Goal: Book appointment/travel/reservation

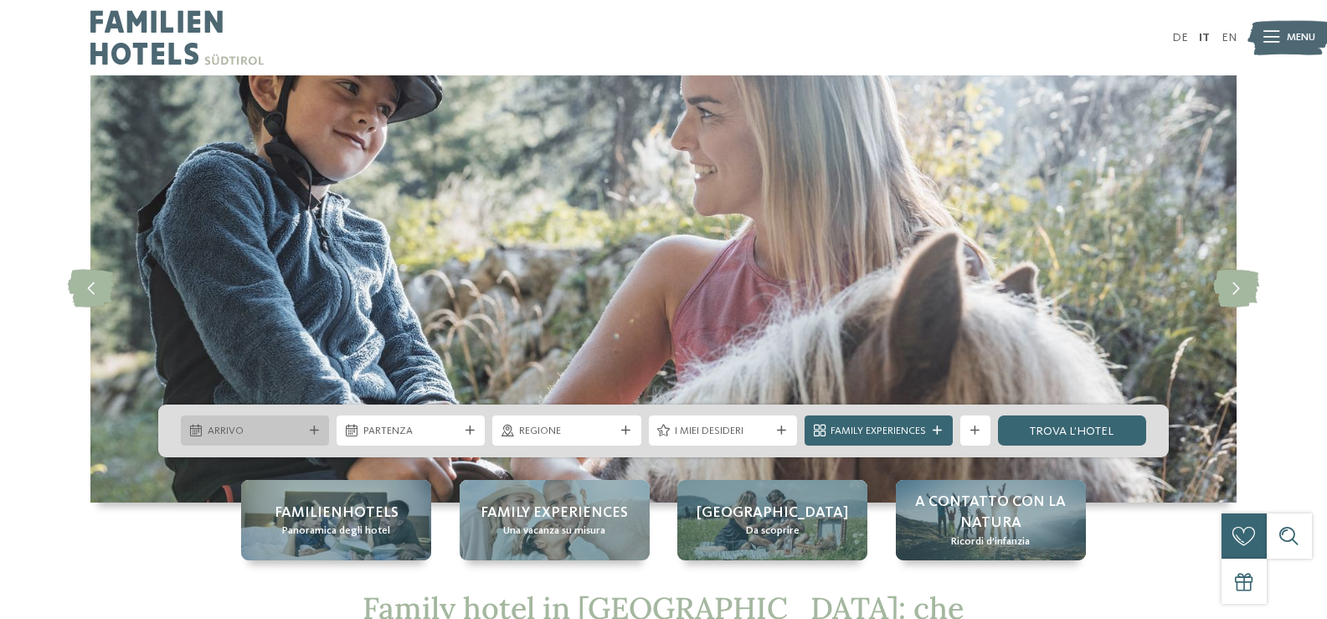
click at [294, 424] on span "Arrivo" at bounding box center [255, 431] width 95 height 15
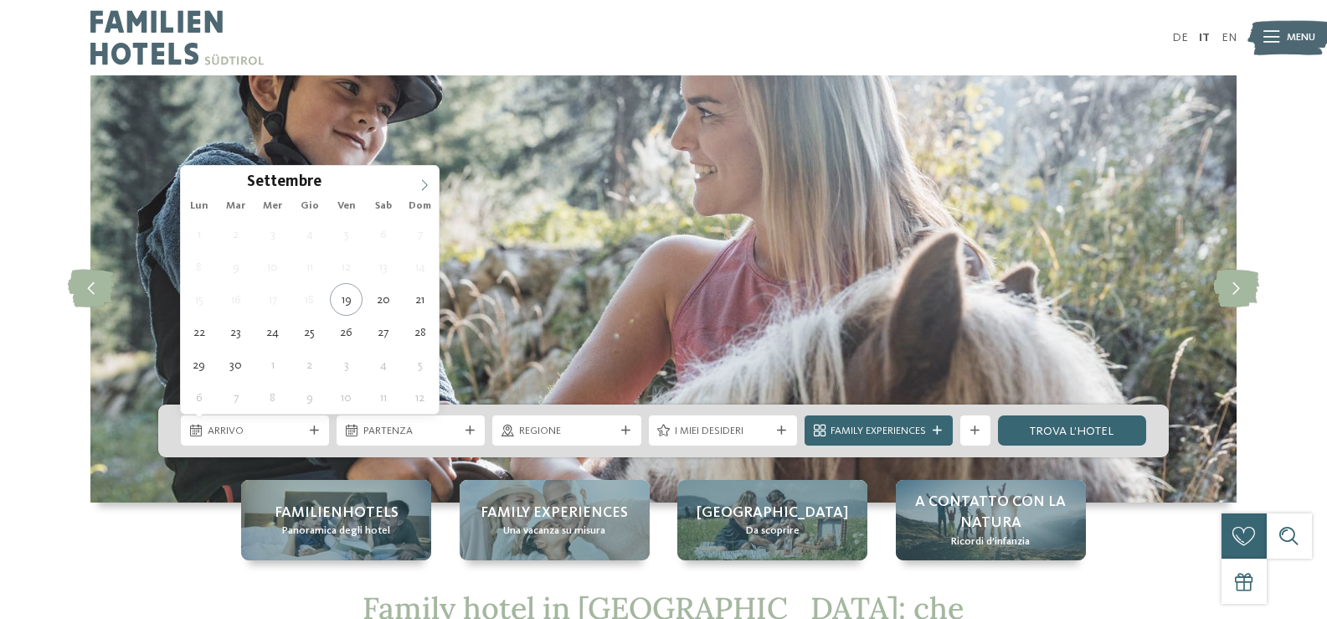
click at [427, 180] on icon at bounding box center [425, 185] width 12 height 12
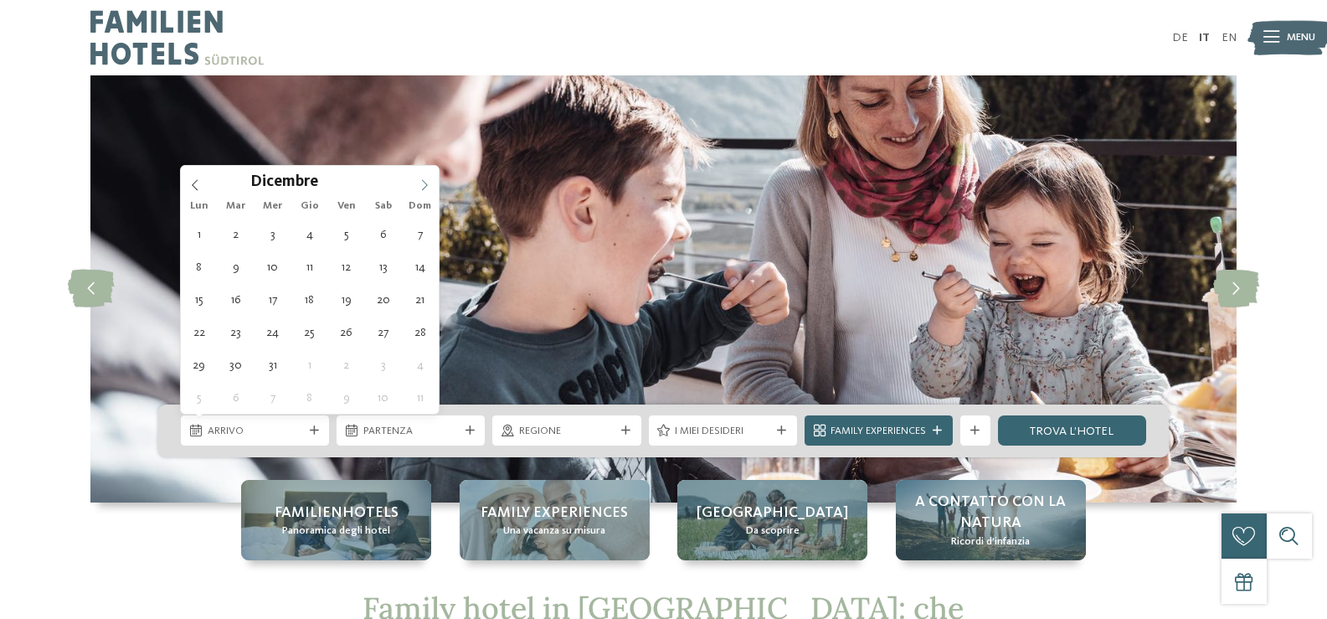
type input "****"
click at [427, 180] on icon at bounding box center [425, 185] width 12 height 12
type div "21.02.2026"
type input "****"
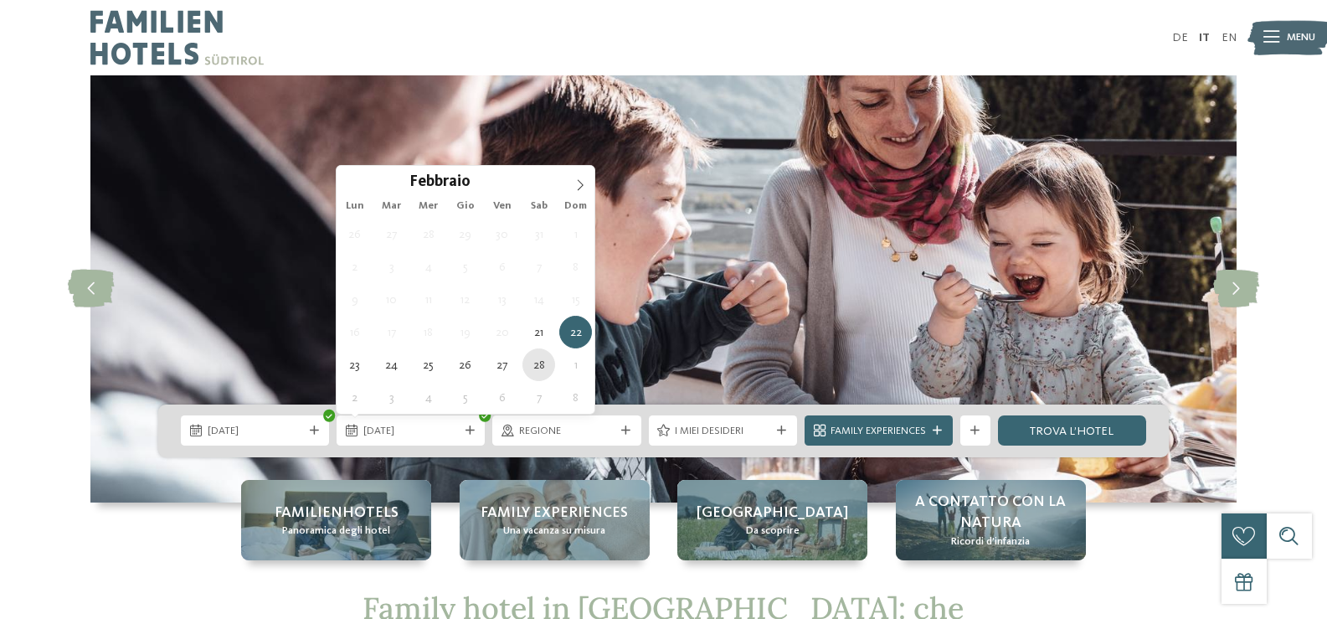
type div "28.02.2026"
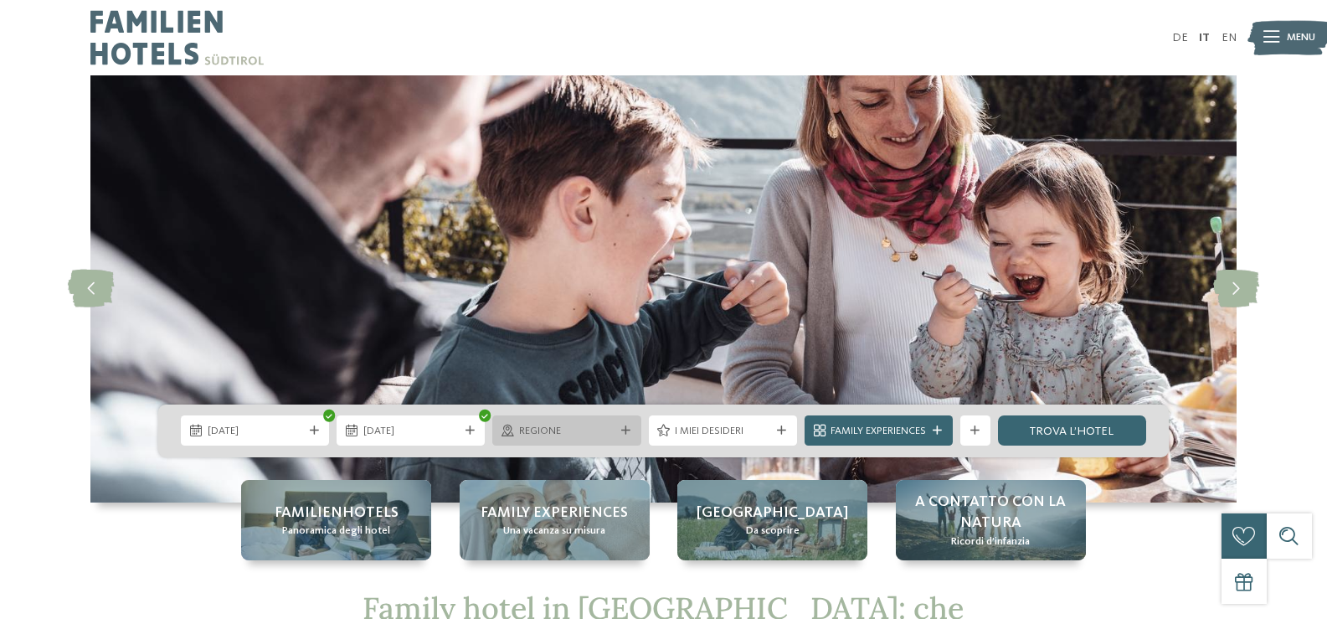
click at [557, 429] on span "Regione" at bounding box center [566, 431] width 95 height 15
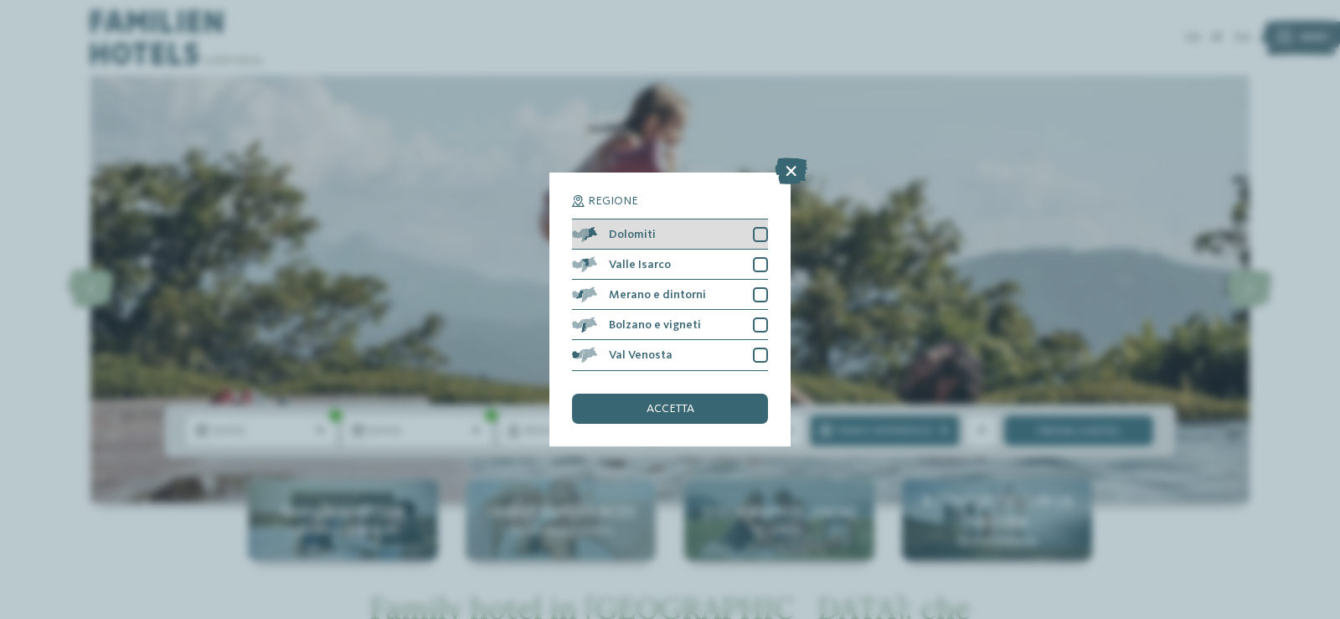
click at [759, 234] on div at bounding box center [760, 234] width 15 height 15
click at [660, 406] on span "accetta" at bounding box center [670, 409] width 48 height 12
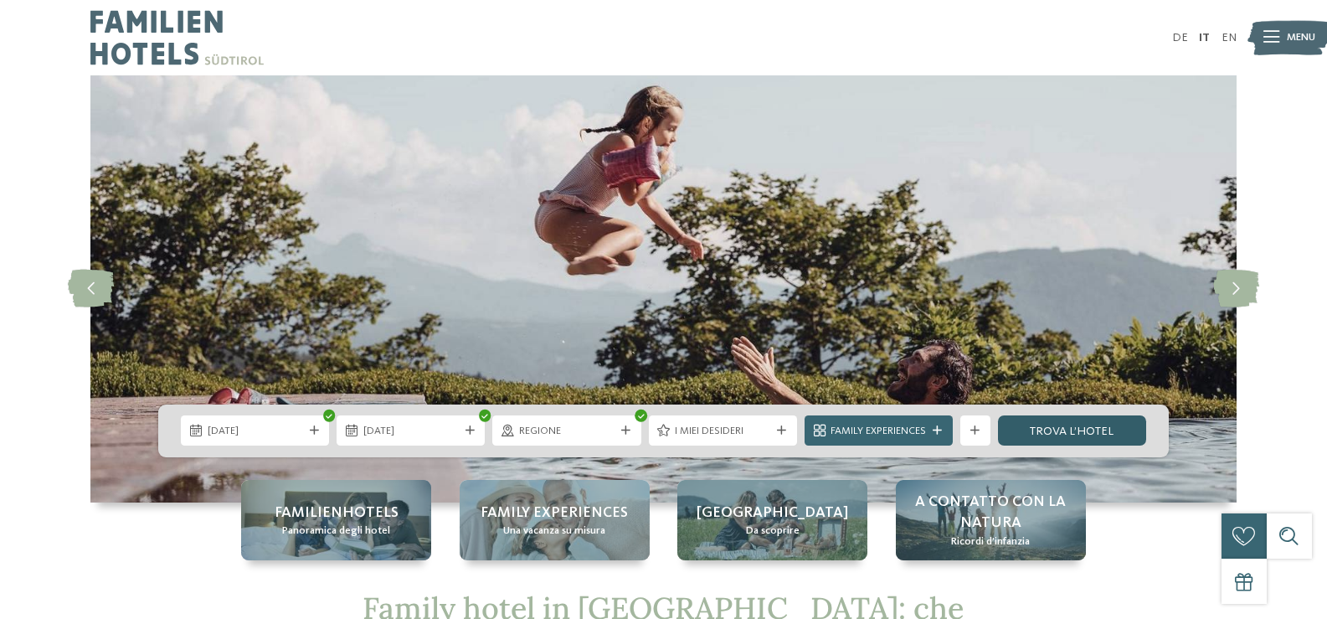
click at [1055, 430] on link "trova l’hotel" at bounding box center [1072, 430] width 148 height 30
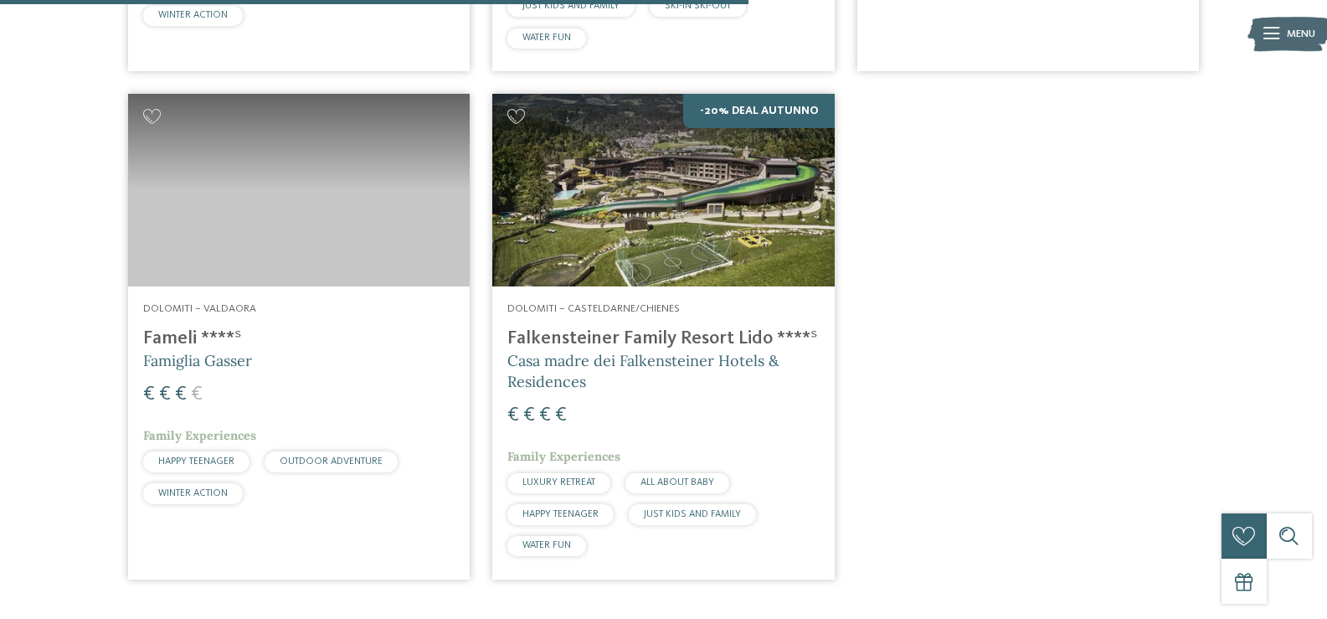
scroll to position [1323, 0]
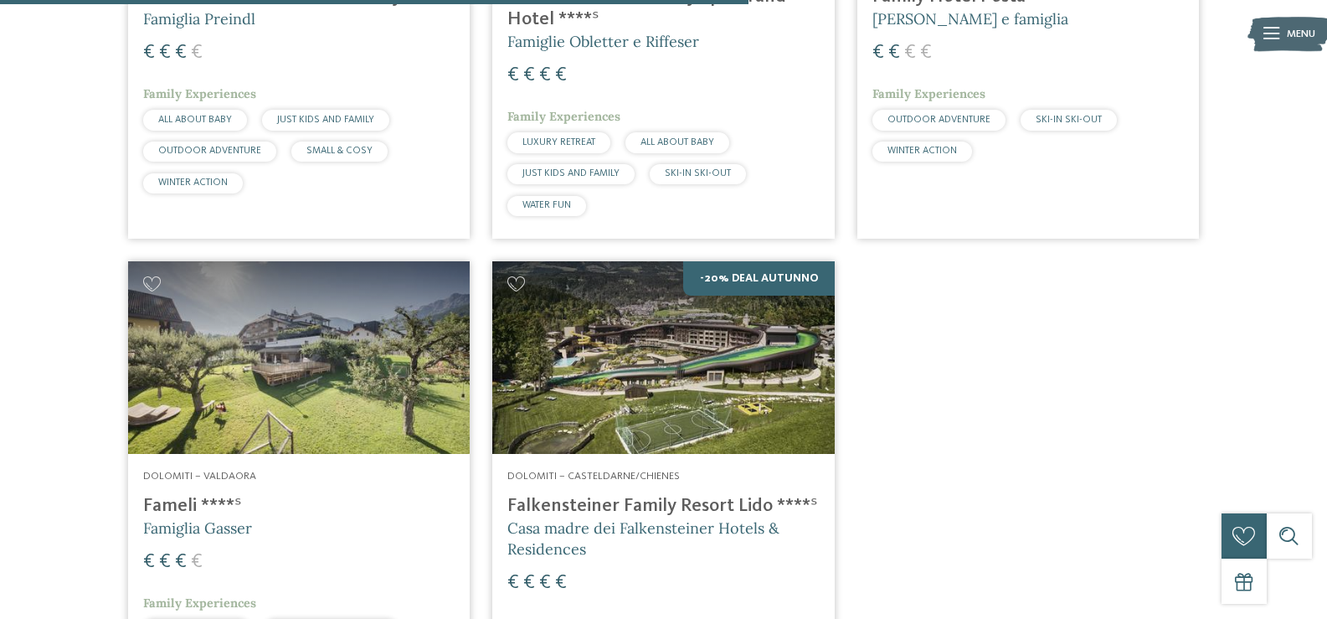
click at [320, 358] on img at bounding box center [299, 357] width 342 height 193
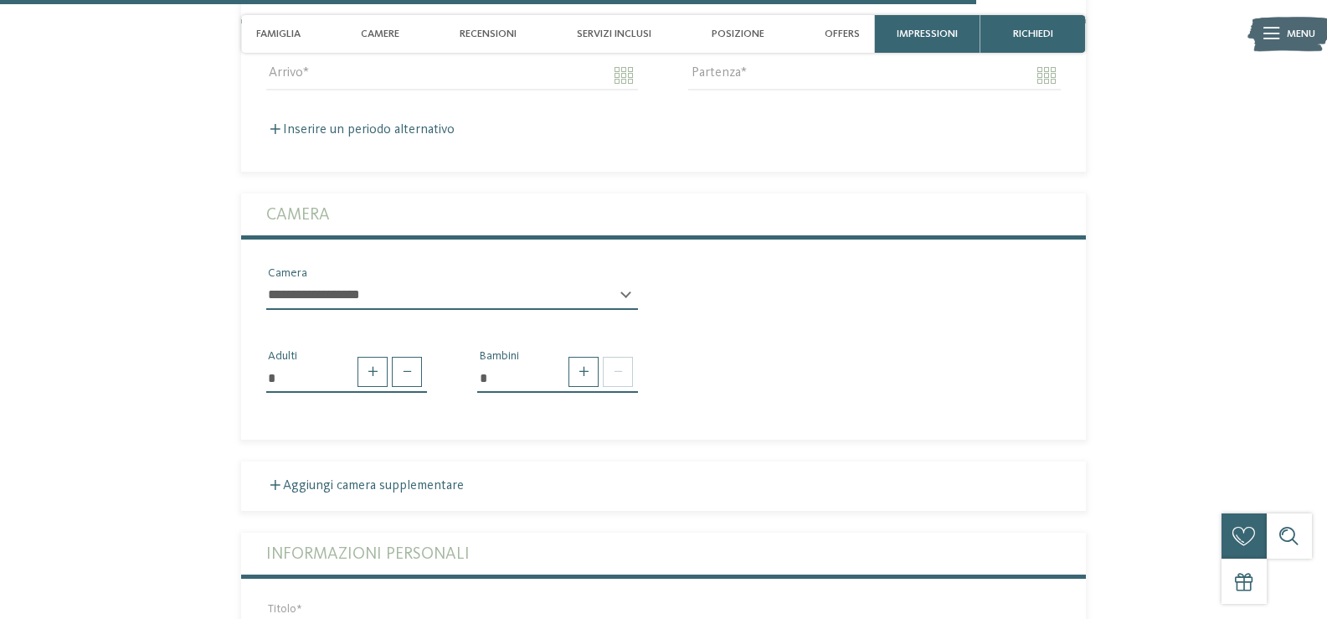
scroll to position [3935, 0]
